Goal: Find specific page/section: Find specific page/section

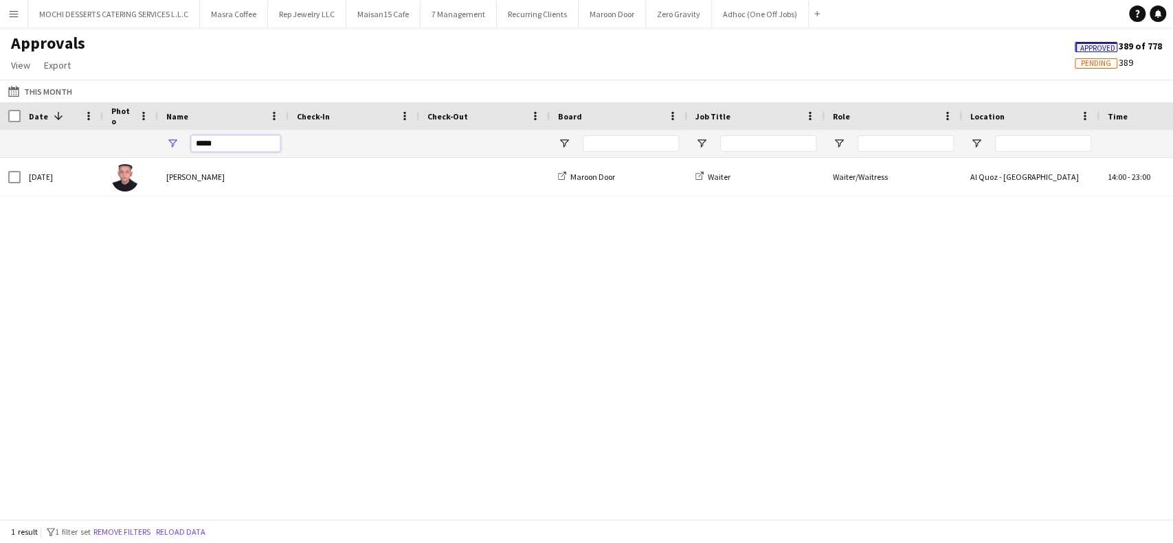
click at [247, 142] on input "*****" at bounding box center [235, 143] width 89 height 16
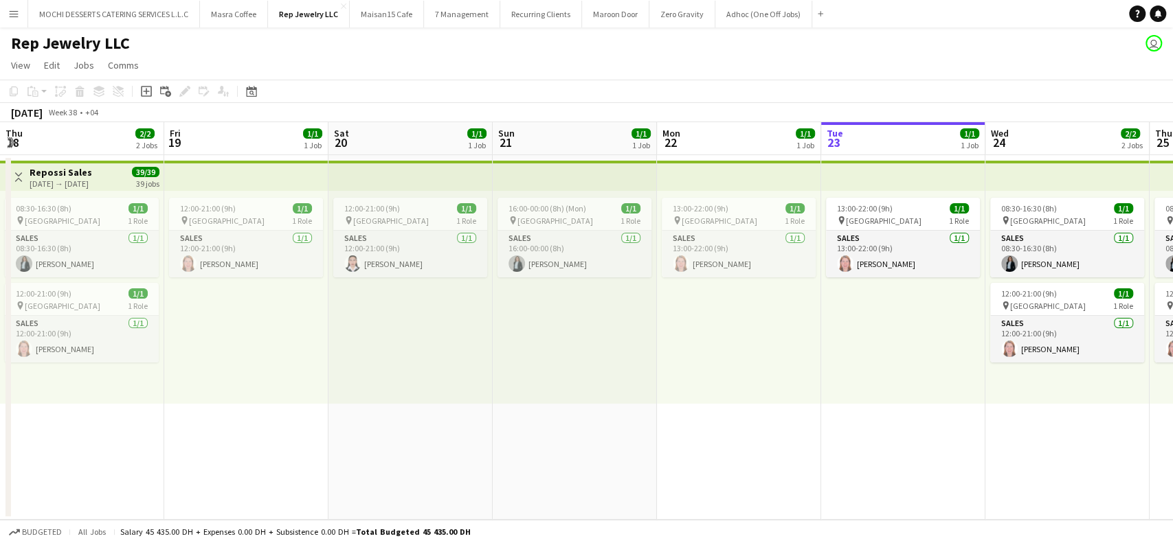
scroll to position [0, 473]
